Goal: Task Accomplishment & Management: Complete application form

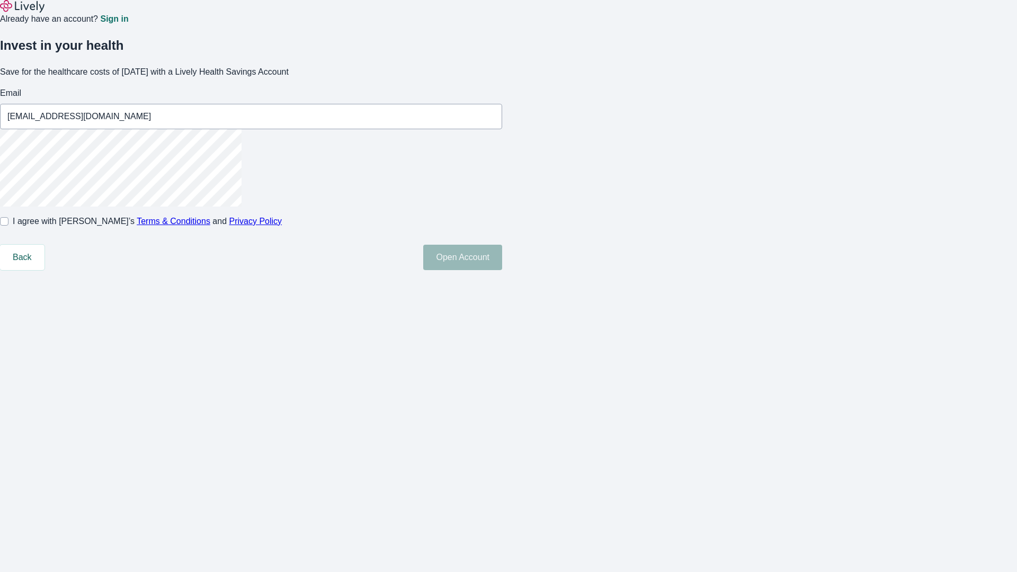
click at [8, 226] on input "I agree with Lively’s Terms & Conditions and Privacy Policy" at bounding box center [4, 221] width 8 height 8
checkbox input "true"
click at [502, 270] on button "Open Account" at bounding box center [462, 257] width 79 height 25
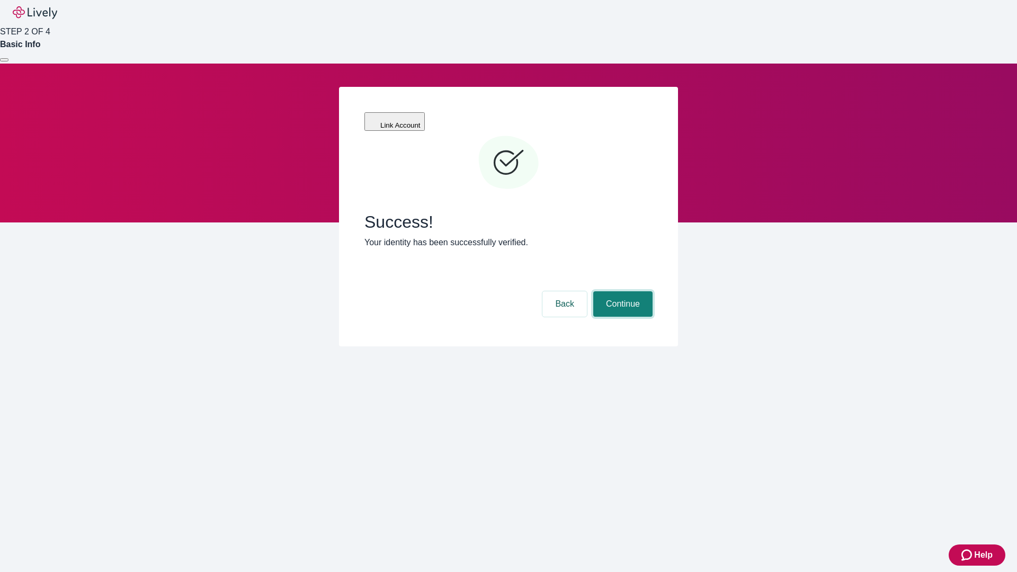
click at [621, 291] on button "Continue" at bounding box center [622, 303] width 59 height 25
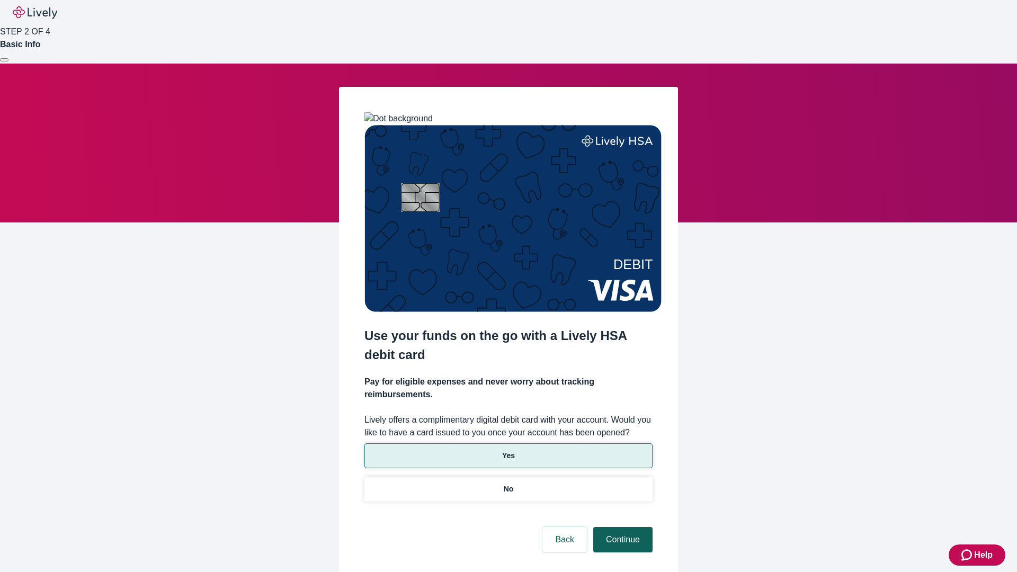
click at [508, 484] on p "No" at bounding box center [509, 489] width 10 height 11
click at [621, 527] on button "Continue" at bounding box center [622, 539] width 59 height 25
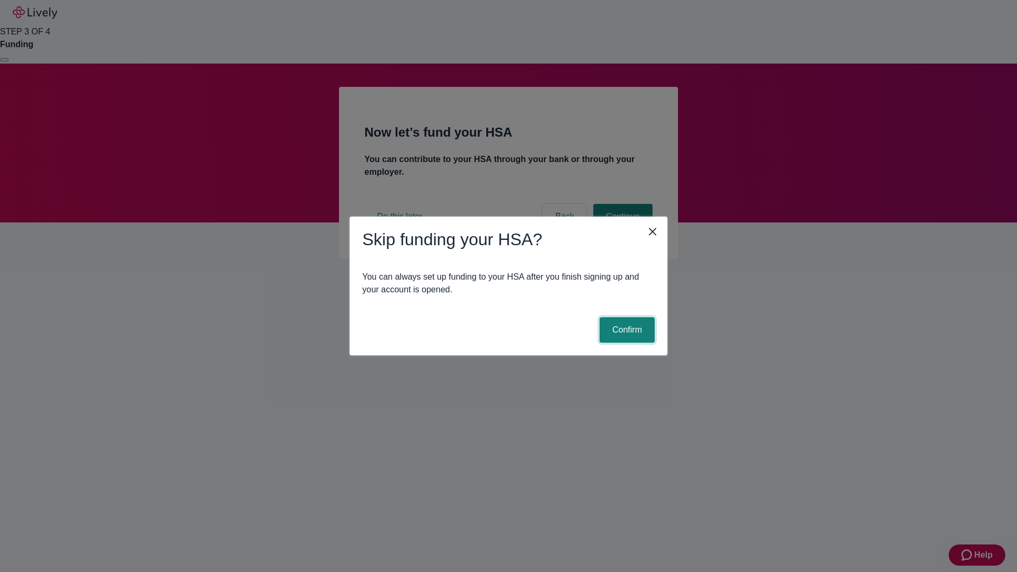
click at [626, 330] on button "Confirm" at bounding box center [627, 329] width 55 height 25
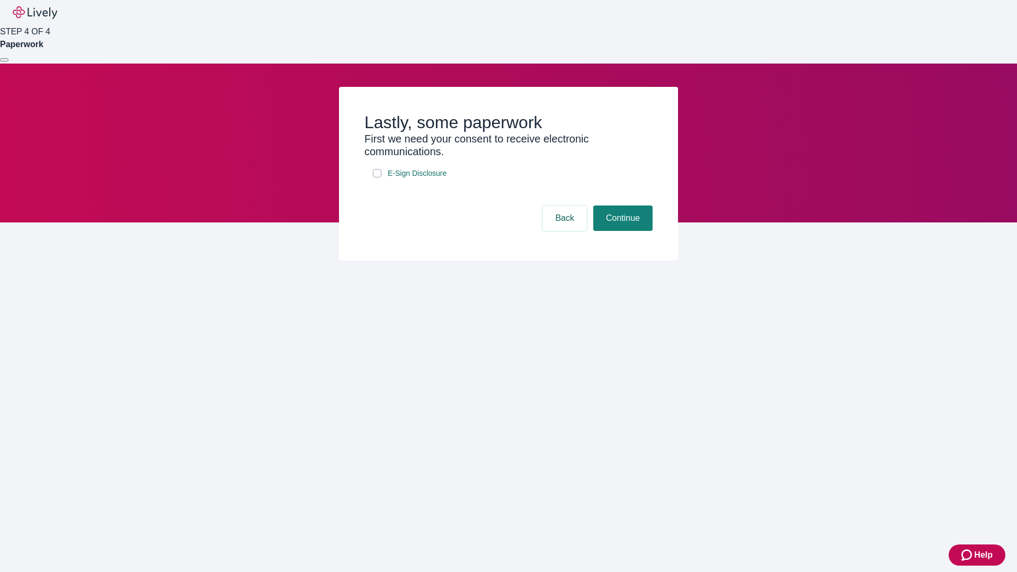
click at [377, 177] on input "E-Sign Disclosure" at bounding box center [377, 173] width 8 height 8
checkbox input "true"
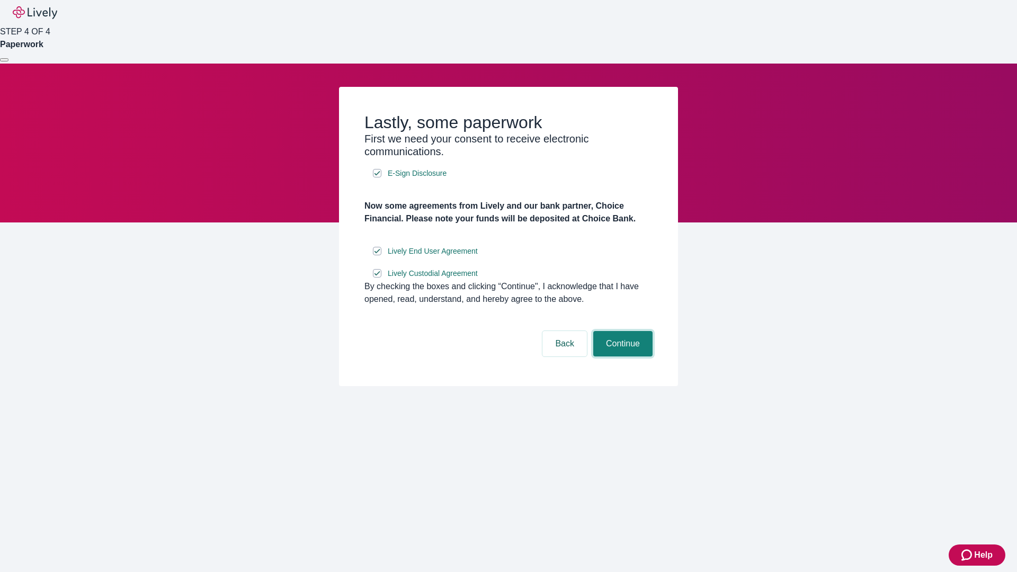
click at [621, 356] on button "Continue" at bounding box center [622, 343] width 59 height 25
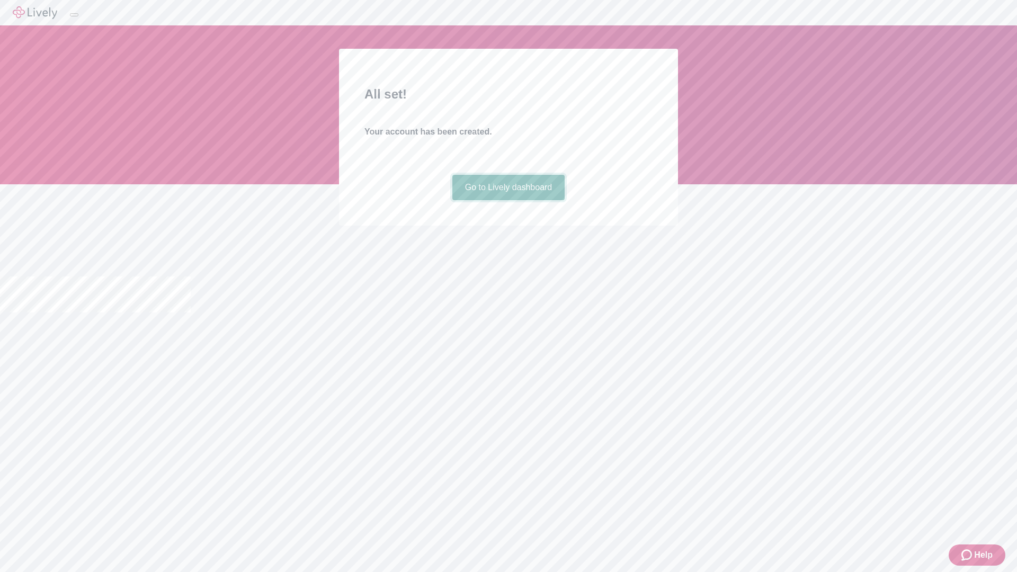
click at [508, 200] on link "Go to Lively dashboard" at bounding box center [508, 187] width 113 height 25
